Goal: Task Accomplishment & Management: Manage account settings

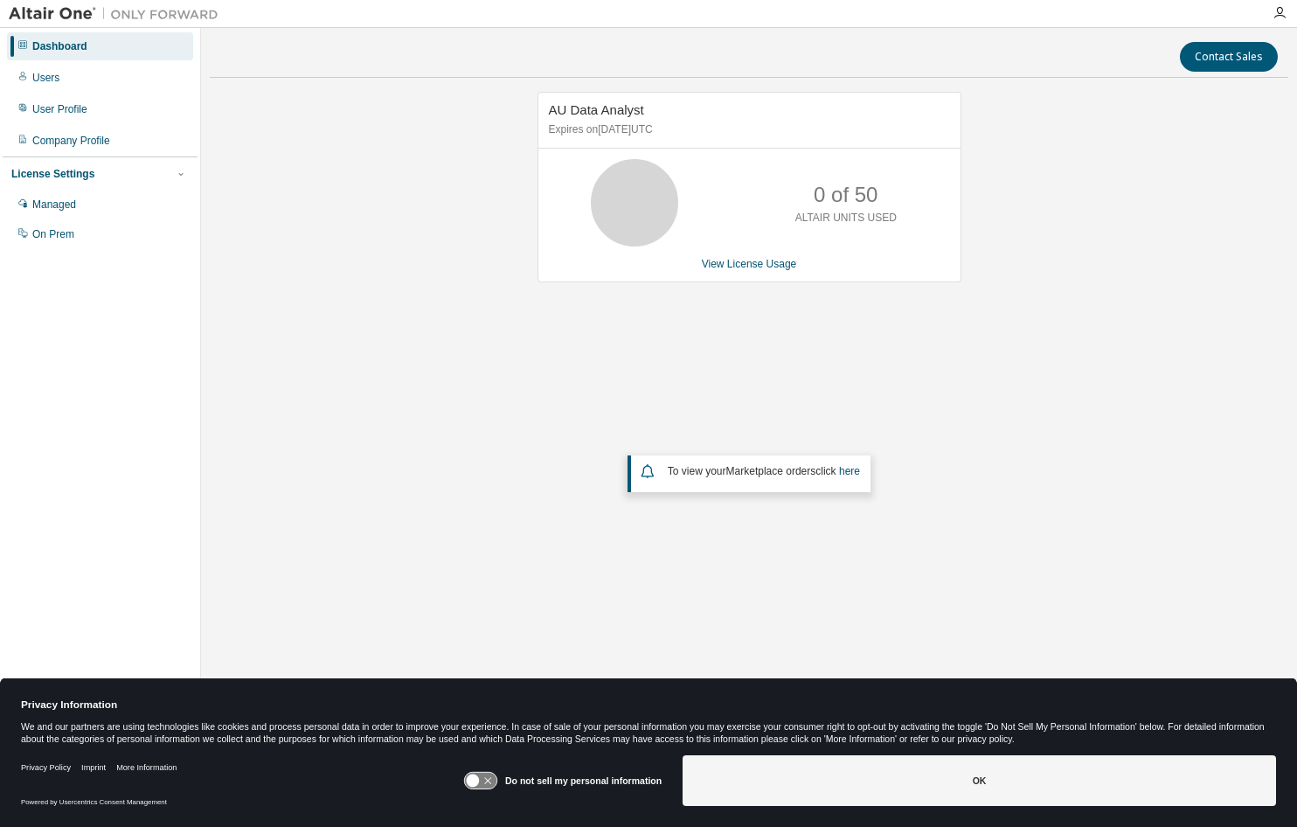
click at [375, 295] on div "AU Data Analyst Expires on August 27, 2025 UTC 0 of 50 ALTAIR UNITS USED View L…" at bounding box center [749, 361] width 1079 height 538
click at [74, 116] on div "User Profile" at bounding box center [100, 109] width 186 height 28
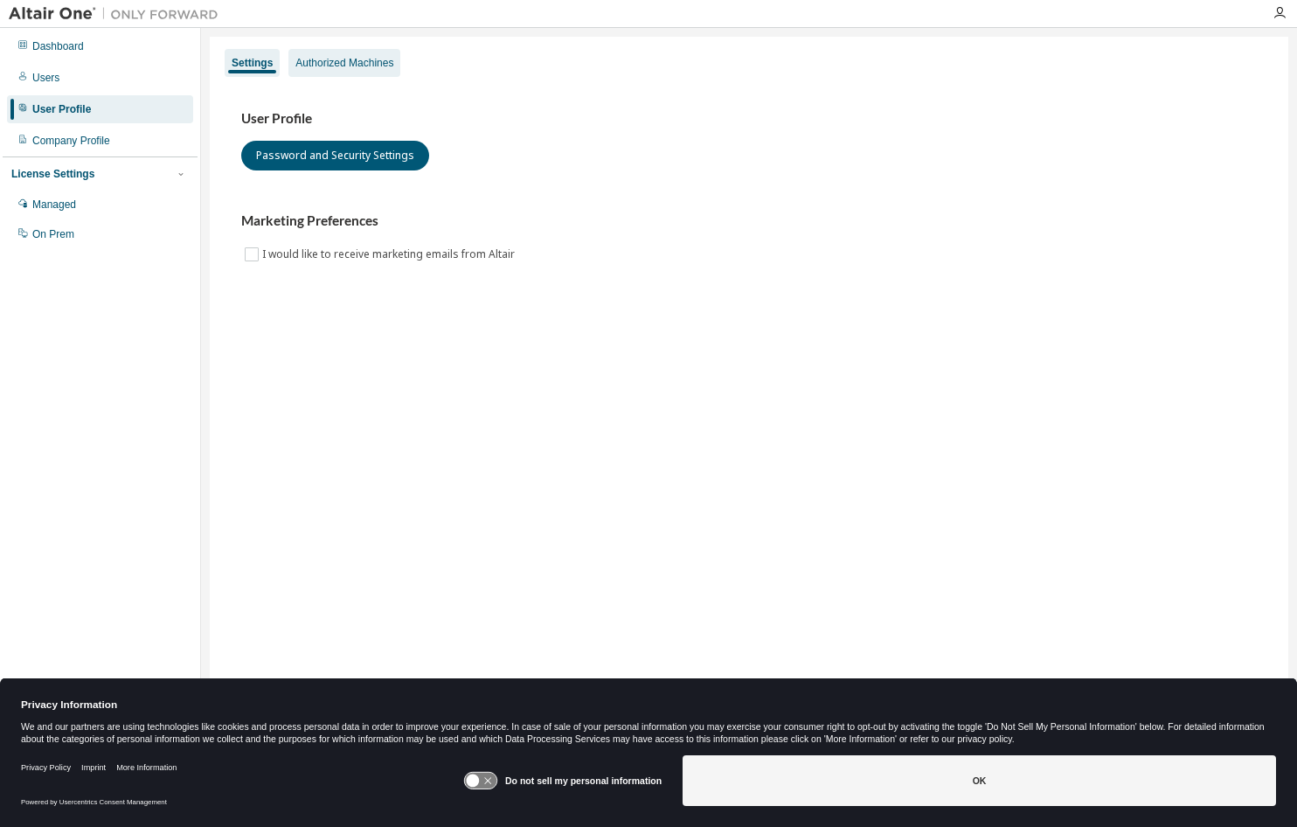
click at [326, 65] on div "Authorized Machines" at bounding box center [344, 63] width 98 height 14
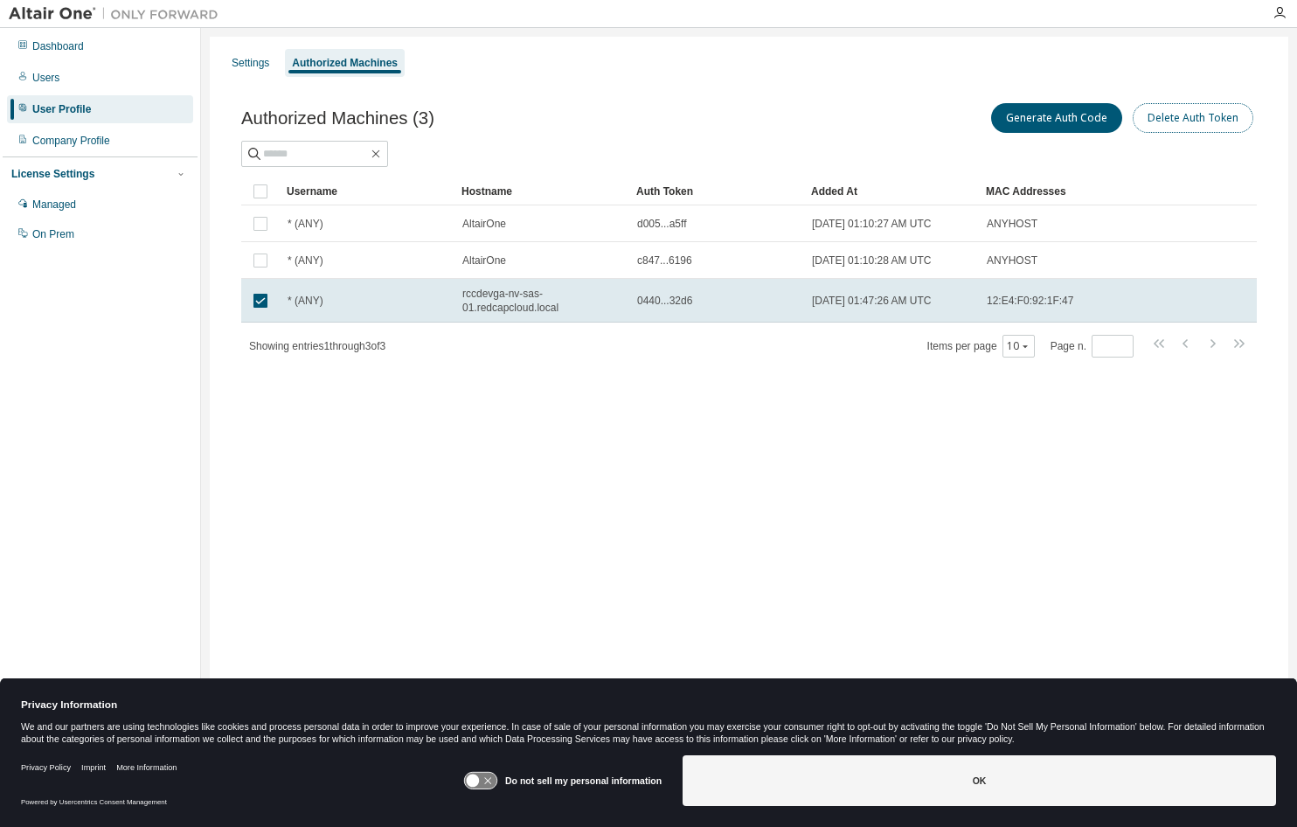
click at [1174, 114] on button "Delete Auth Token" at bounding box center [1193, 118] width 121 height 30
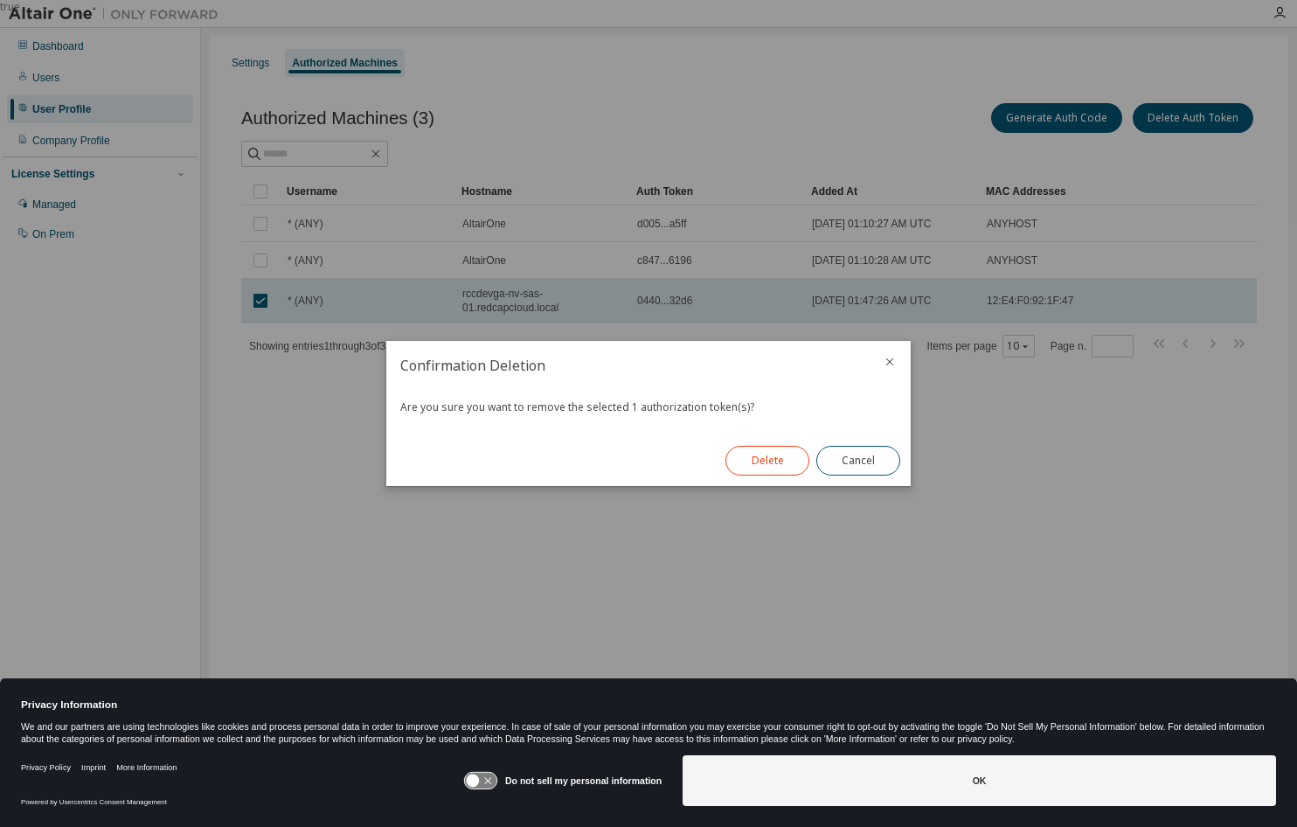
click at [778, 454] on button "Delete" at bounding box center [768, 461] width 84 height 30
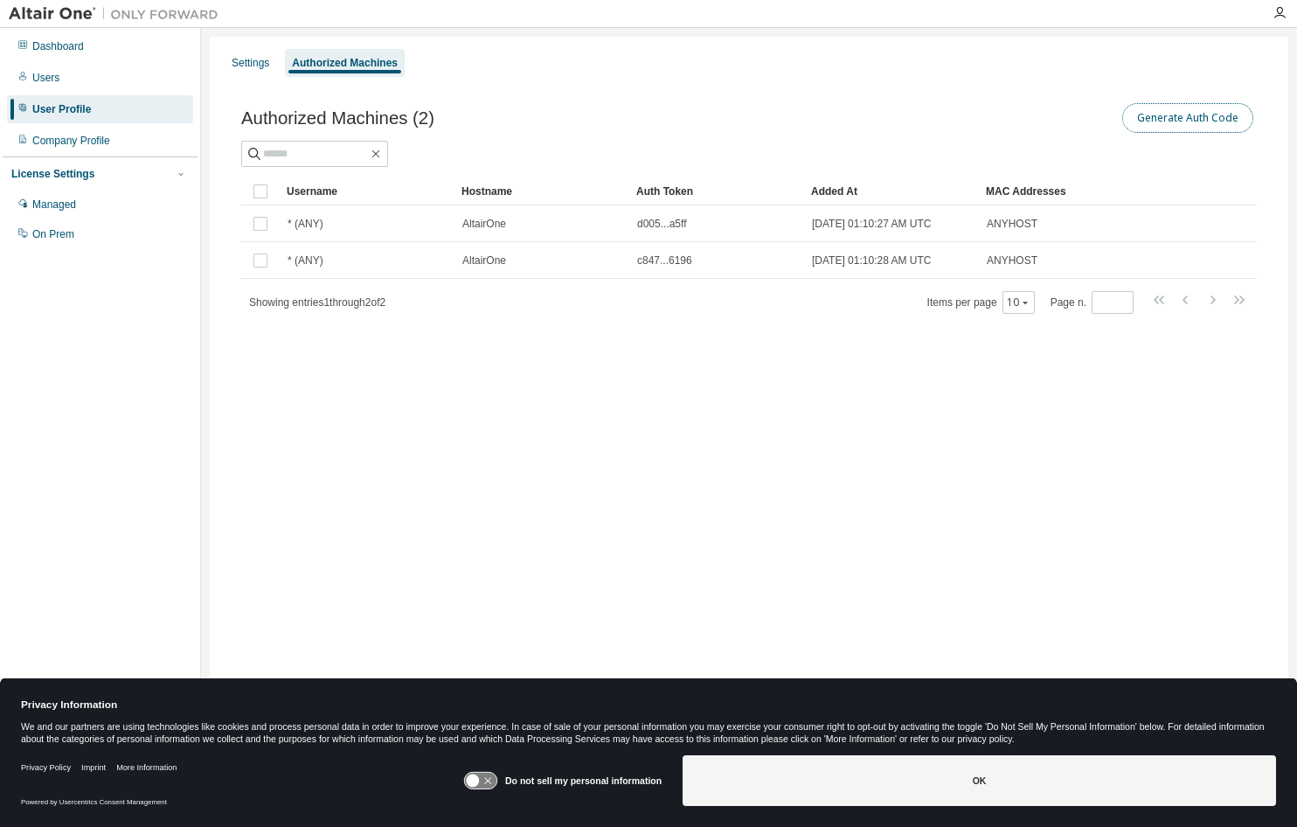
click at [1183, 116] on button "Generate Auth Code" at bounding box center [1187, 118] width 131 height 30
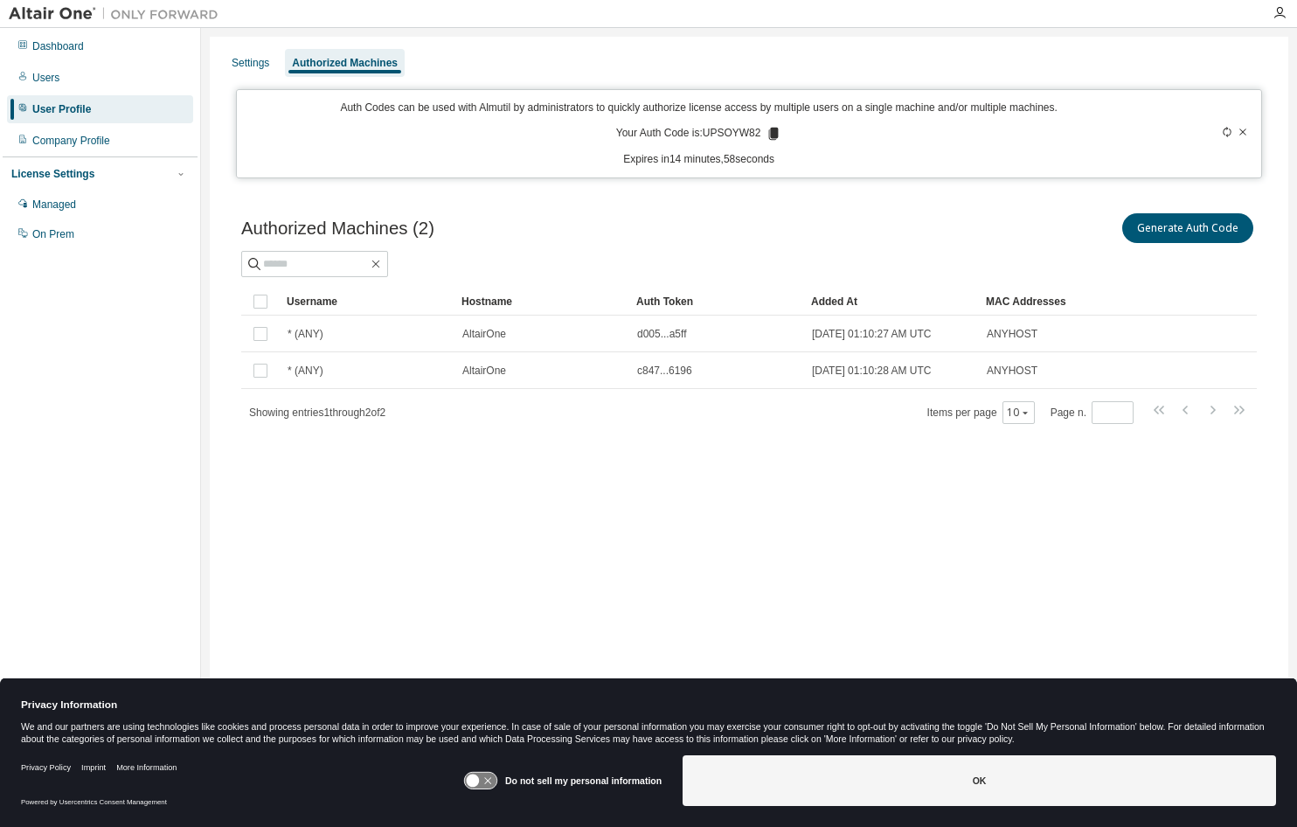
click at [722, 132] on p "Your Auth Code is: UPSOYW82" at bounding box center [699, 134] width 166 height 16
copy p "UPSOYW82"
click at [38, 410] on div "Dashboard Users User Profile Company Profile License Settings Managed On Prem" at bounding box center [100, 387] width 195 height 712
click at [1241, 133] on icon at bounding box center [1243, 132] width 10 height 10
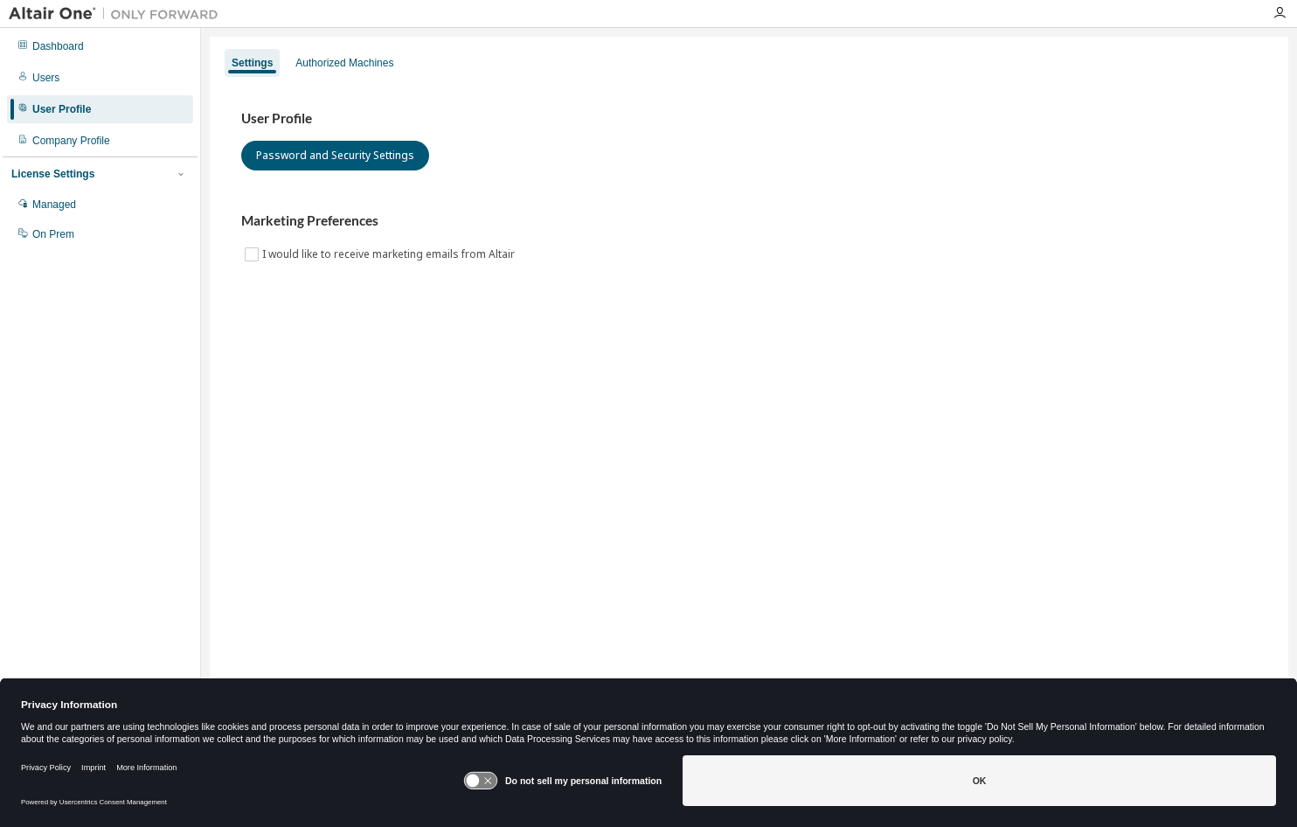
click at [353, 80] on div "User Profile Password and Security Settings Marketing Preferences I would like …" at bounding box center [749, 198] width 1058 height 239
click at [348, 66] on div "Authorized Machines" at bounding box center [344, 63] width 98 height 14
click at [334, 54] on div "Authorized Machines" at bounding box center [344, 63] width 112 height 28
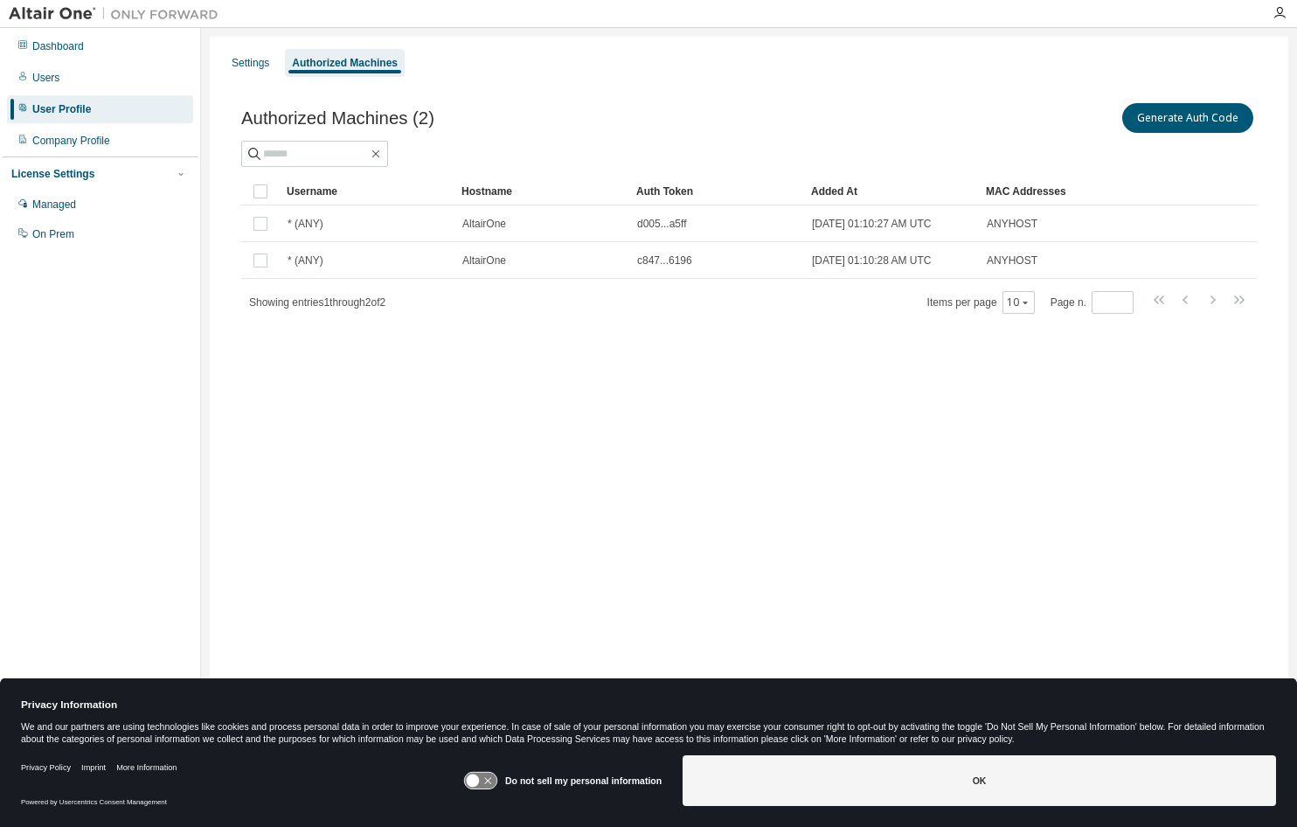
click at [257, 470] on div "Settings Authorized Machines Authorized Machines (2) Generate Auth Code Clear L…" at bounding box center [749, 402] width 1079 height 731
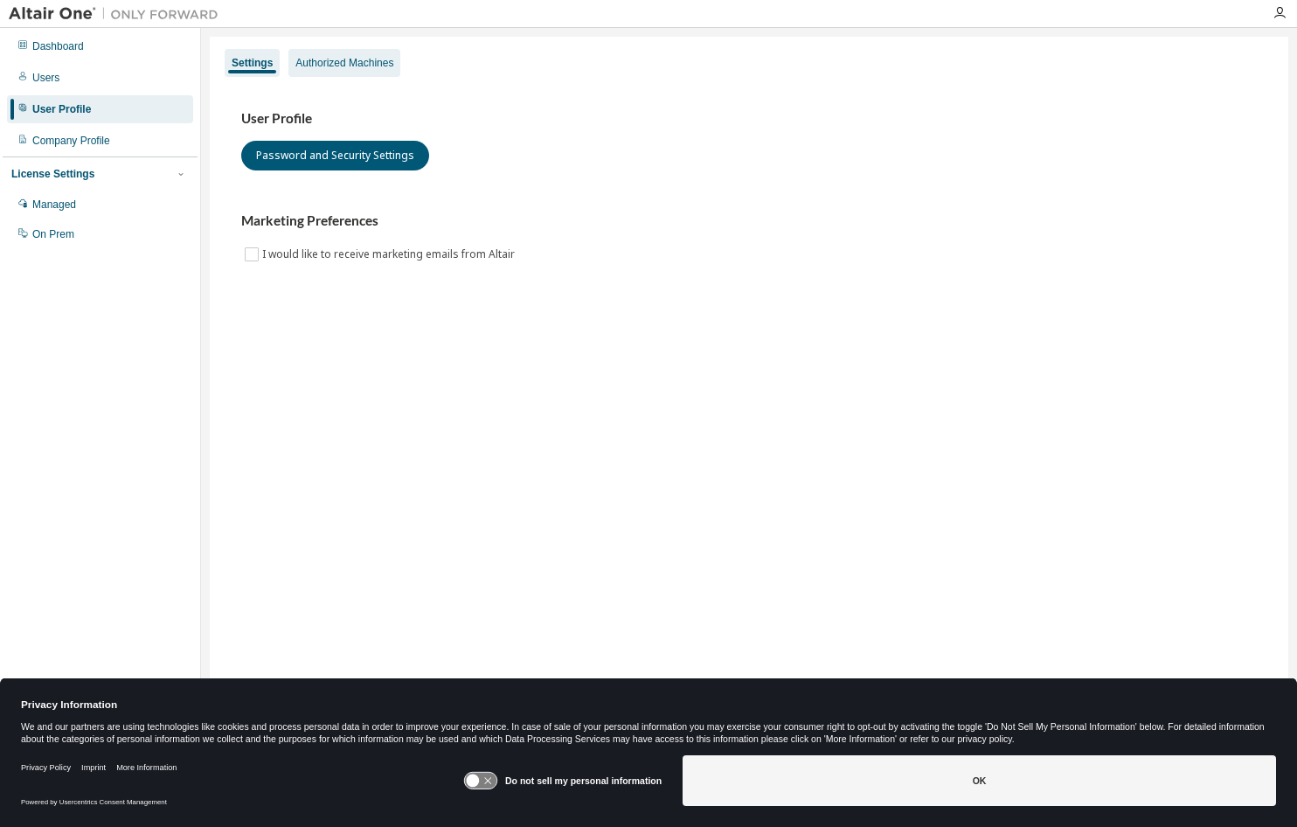
click at [310, 59] on div "Authorized Machines" at bounding box center [344, 63] width 98 height 14
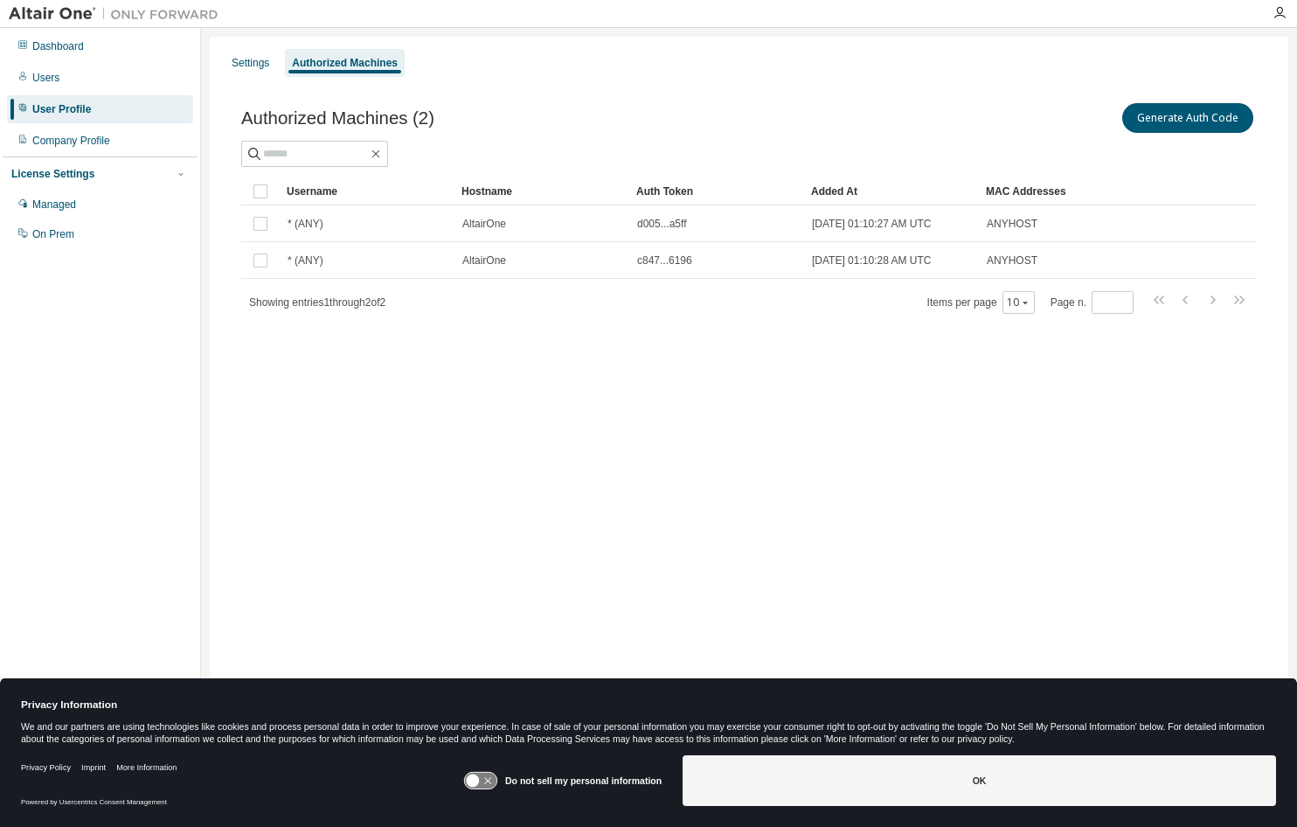
click at [310, 59] on div "Authorized Machines" at bounding box center [345, 63] width 106 height 14
click at [54, 204] on div "Managed" at bounding box center [54, 205] width 44 height 14
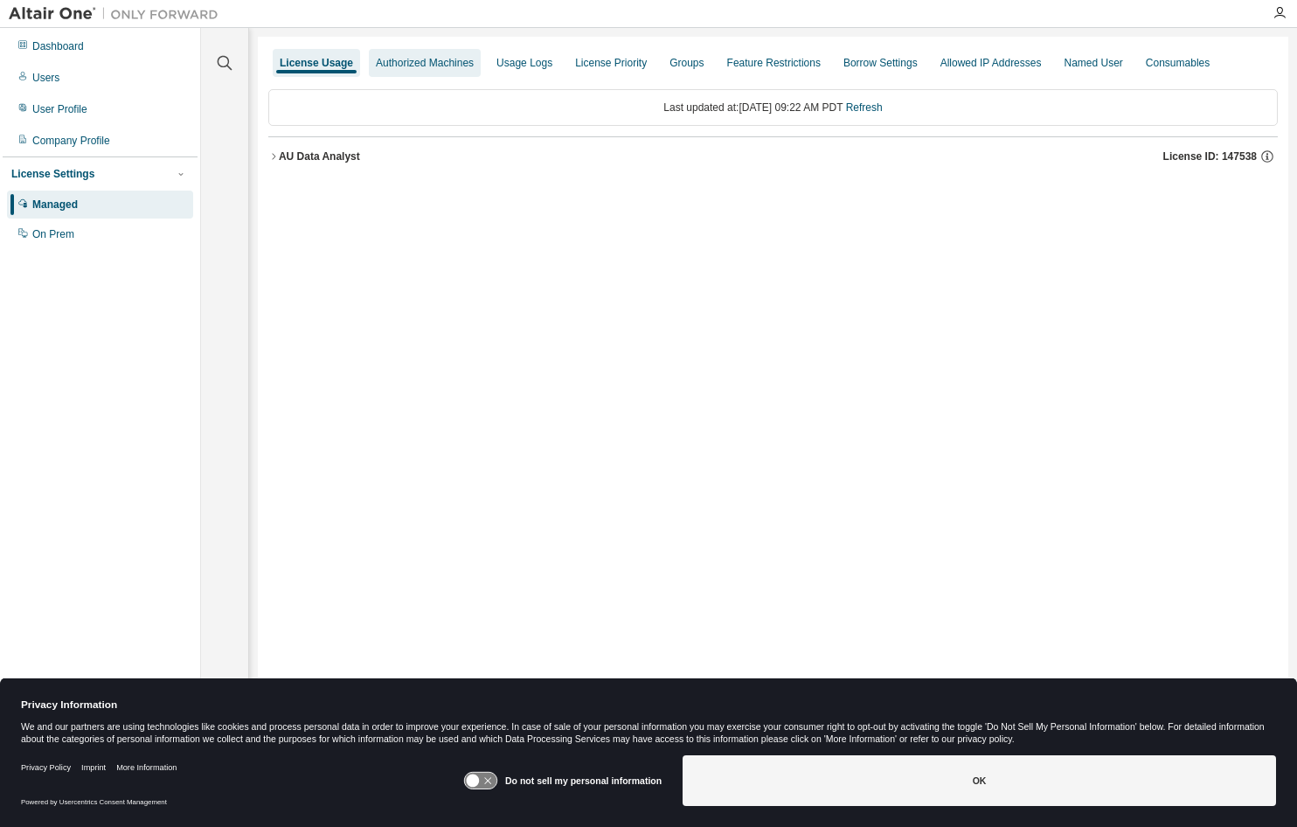
click at [441, 57] on div "Authorized Machines" at bounding box center [425, 63] width 98 height 14
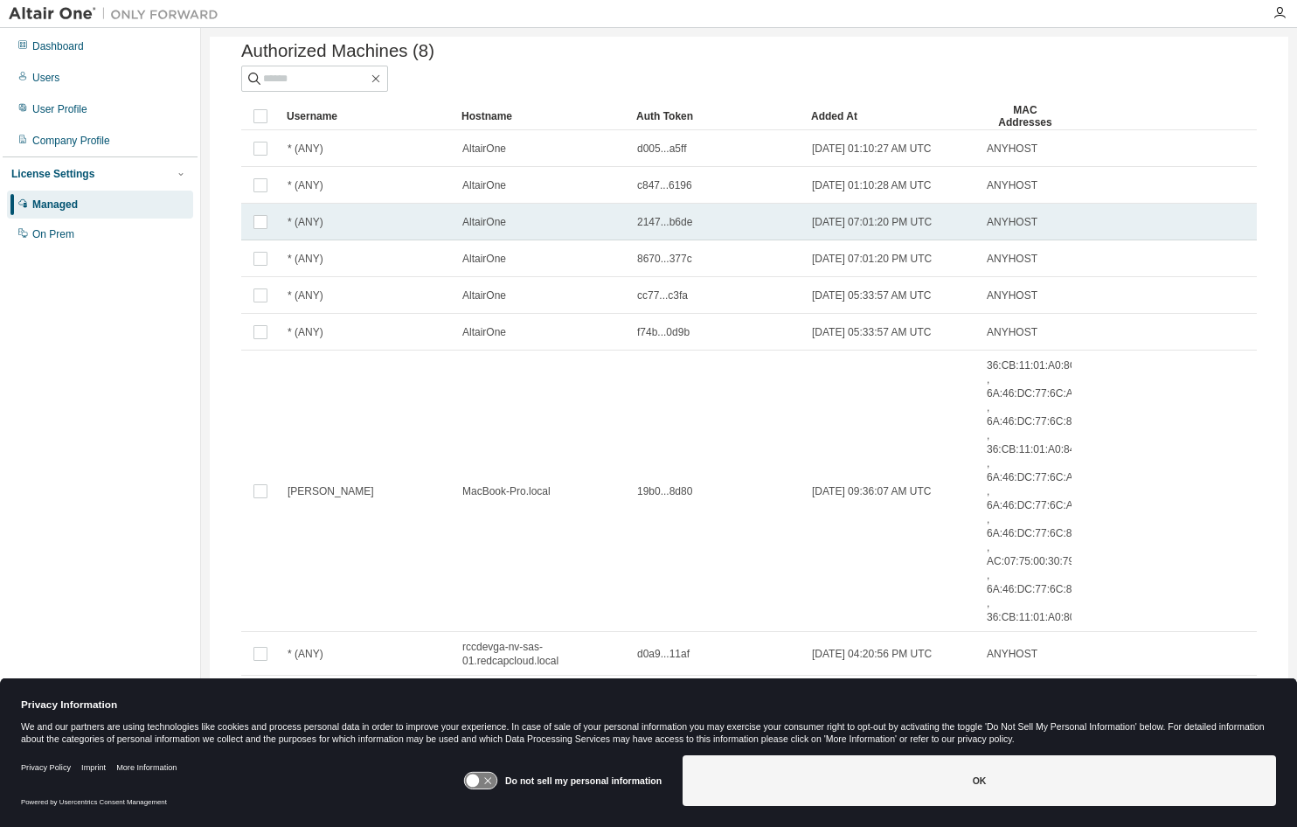
scroll to position [62, 0]
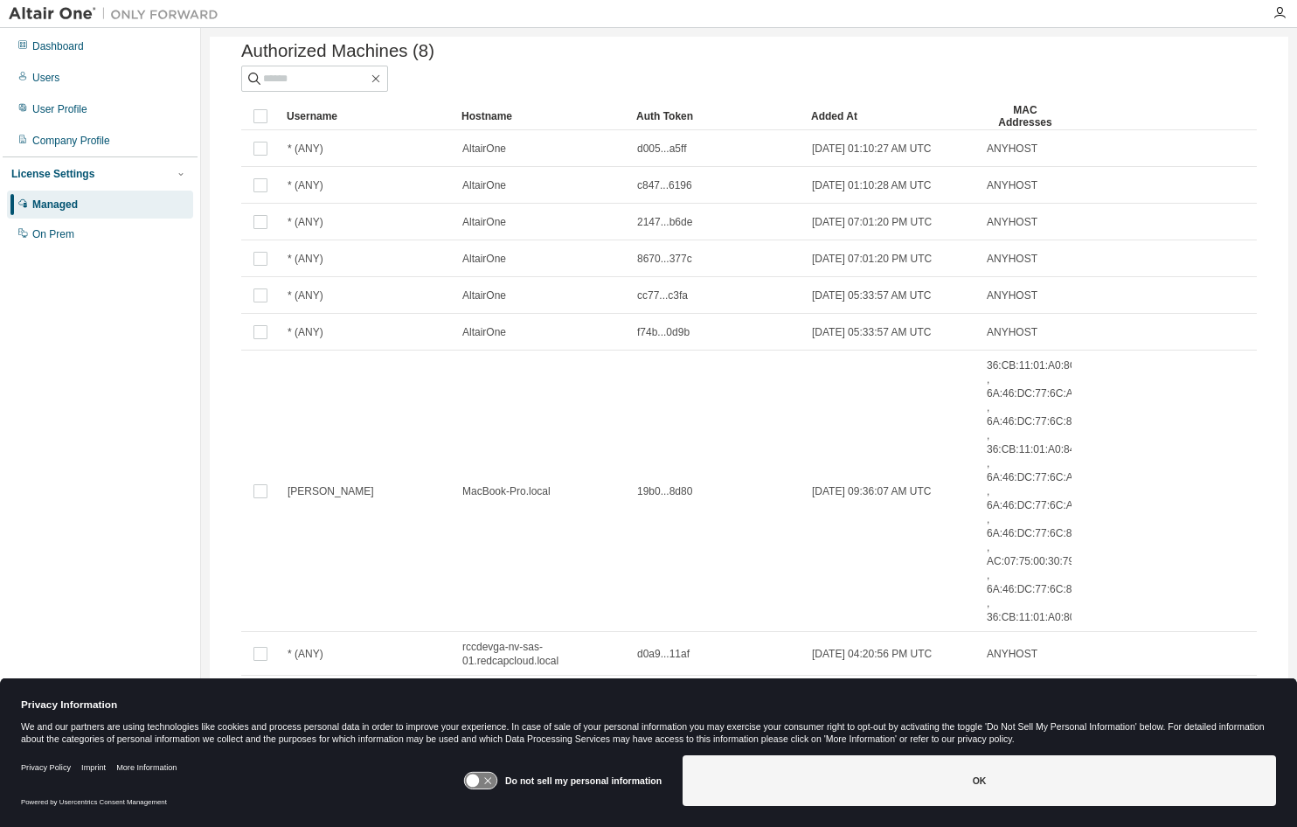
click at [166, 567] on div "Dashboard Users User Profile Company Profile License Settings Managed On Prem" at bounding box center [100, 387] width 195 height 712
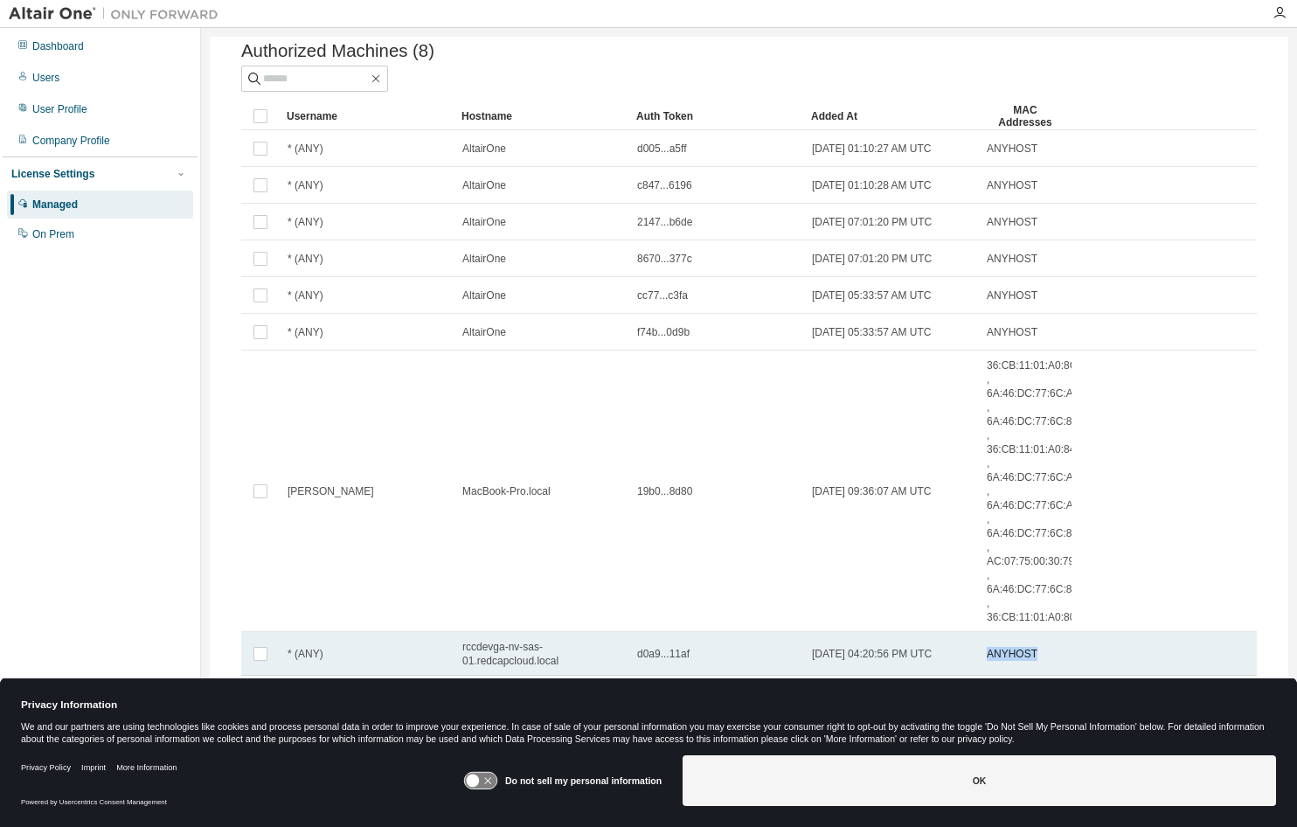
drag, startPoint x: 985, startPoint y: 651, endPoint x: 1035, endPoint y: 651, distance: 49.8
click at [1035, 651] on td "ANYHOST" at bounding box center [1025, 654] width 93 height 44
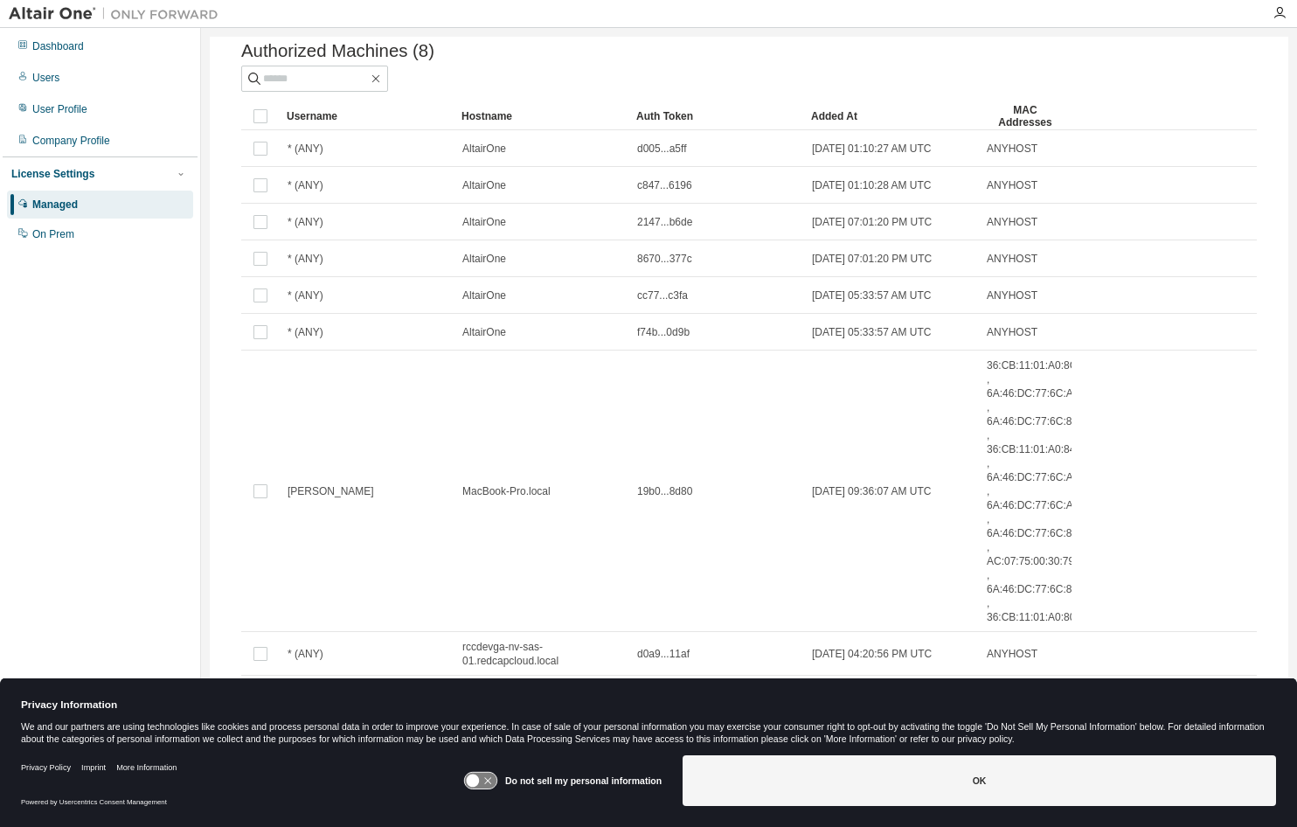
click at [72, 273] on div "Dashboard Users User Profile Company Profile License Settings Managed On Prem" at bounding box center [100, 387] width 195 height 712
click at [58, 211] on div "Managed" at bounding box center [54, 205] width 45 height 14
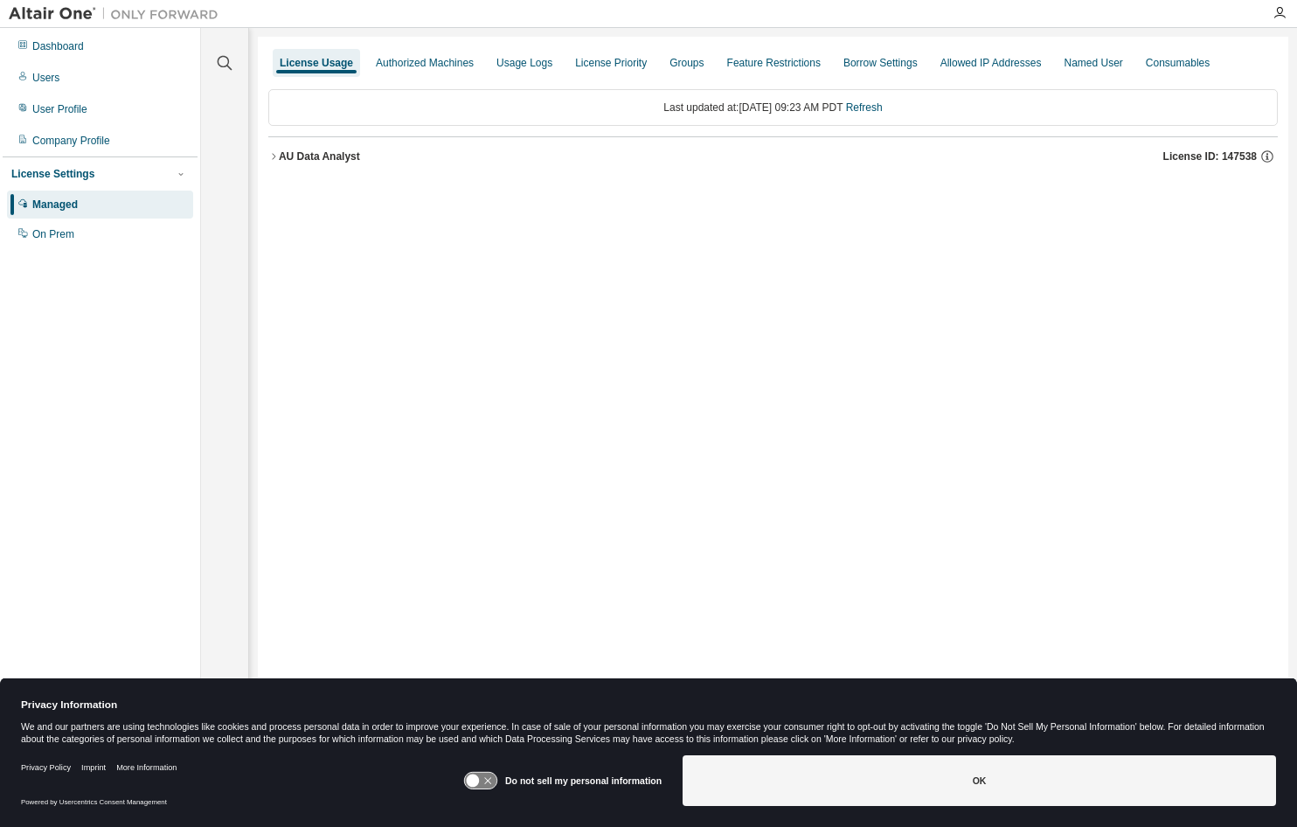
click at [295, 158] on div "AU Data Analyst" at bounding box center [319, 156] width 81 height 14
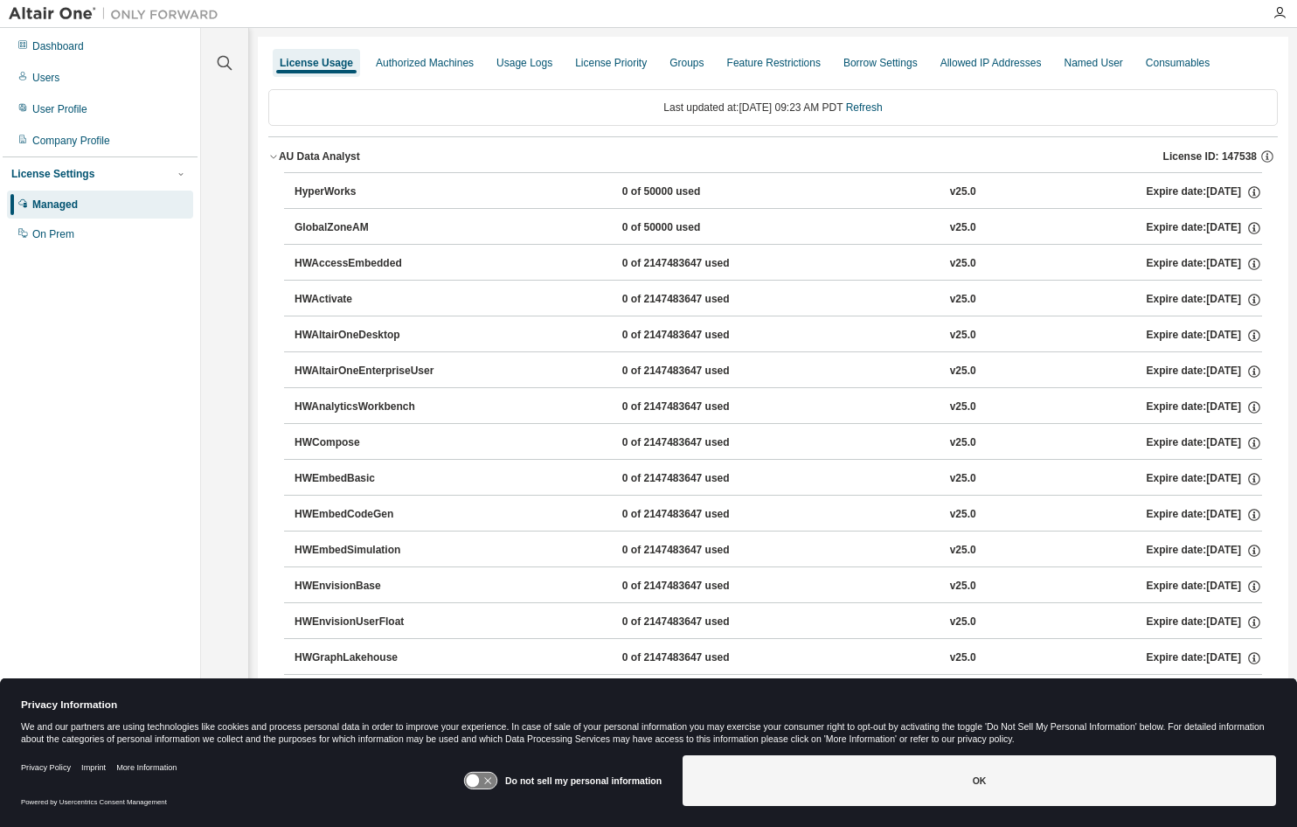
click at [242, 427] on div "Clear all Collapse on share string Yes No Only used licenses Yes No Only my usa…" at bounding box center [225, 387] width 42 height 712
